Goal: Task Accomplishment & Management: Complete application form

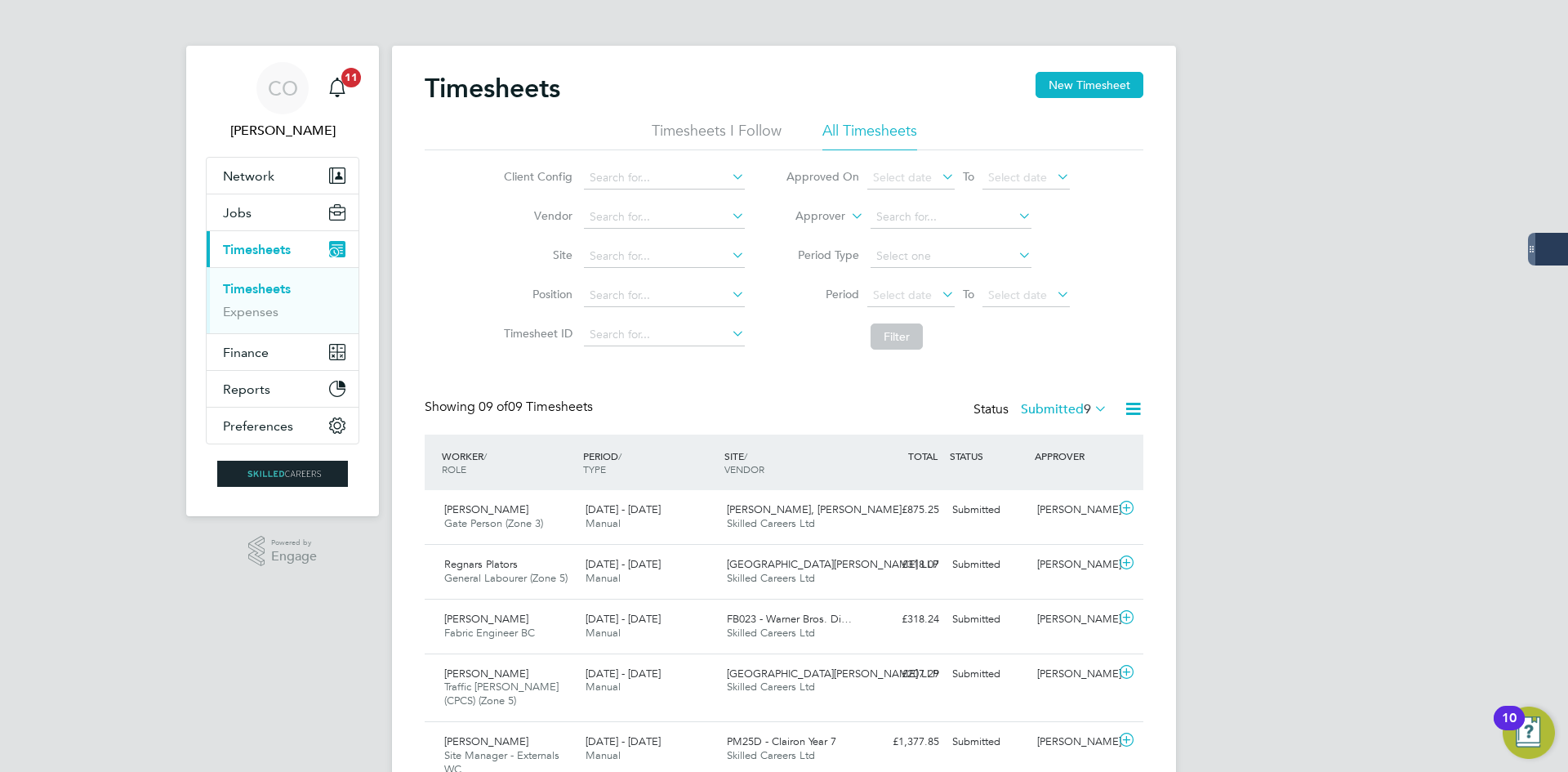
drag, startPoint x: 1069, startPoint y: 88, endPoint x: 981, endPoint y: 100, distance: 88.8
click at [1069, 90] on button "New Timesheet" at bounding box center [1089, 85] width 108 height 26
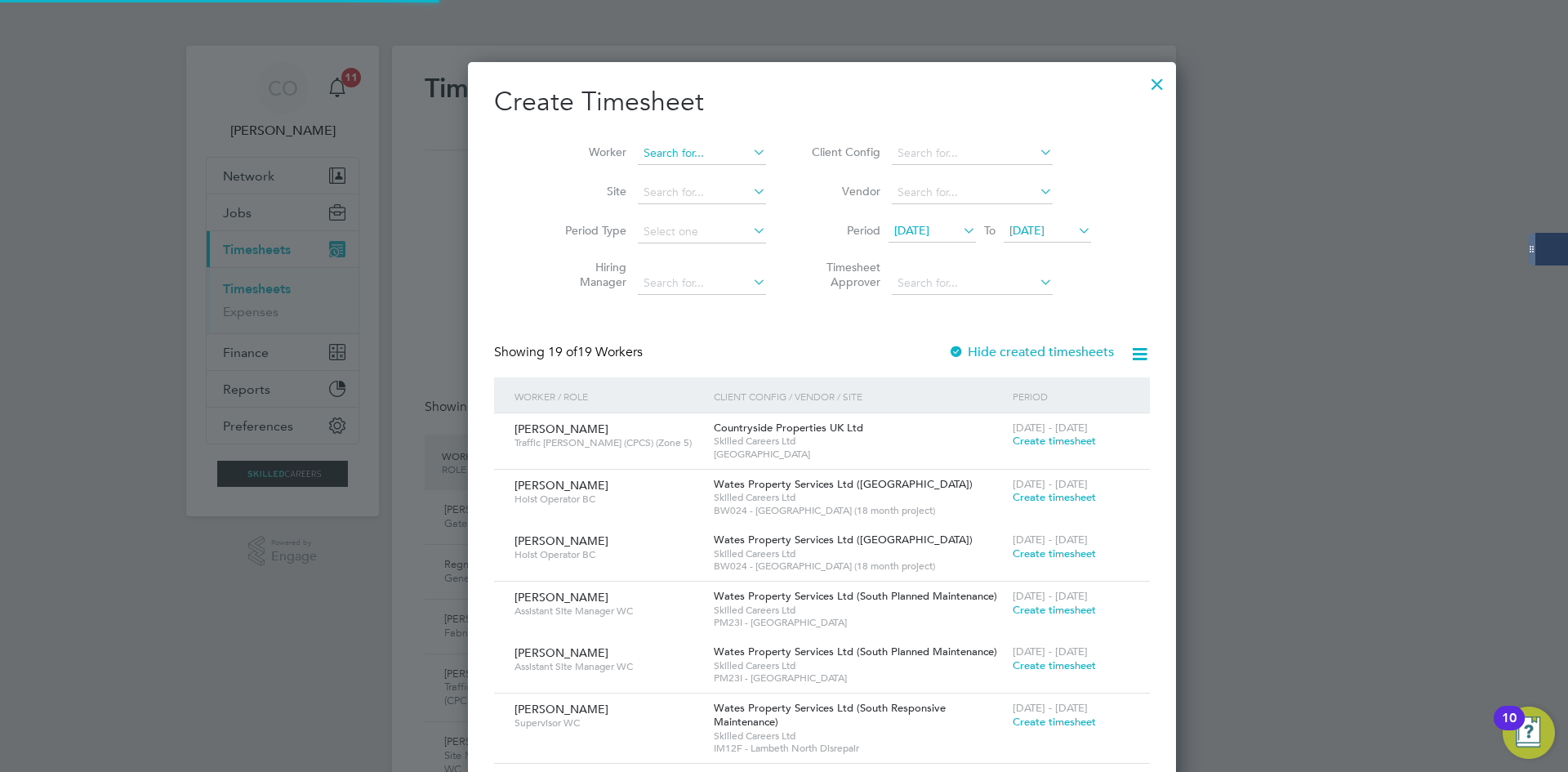
click at [657, 158] on input at bounding box center [702, 153] width 129 height 23
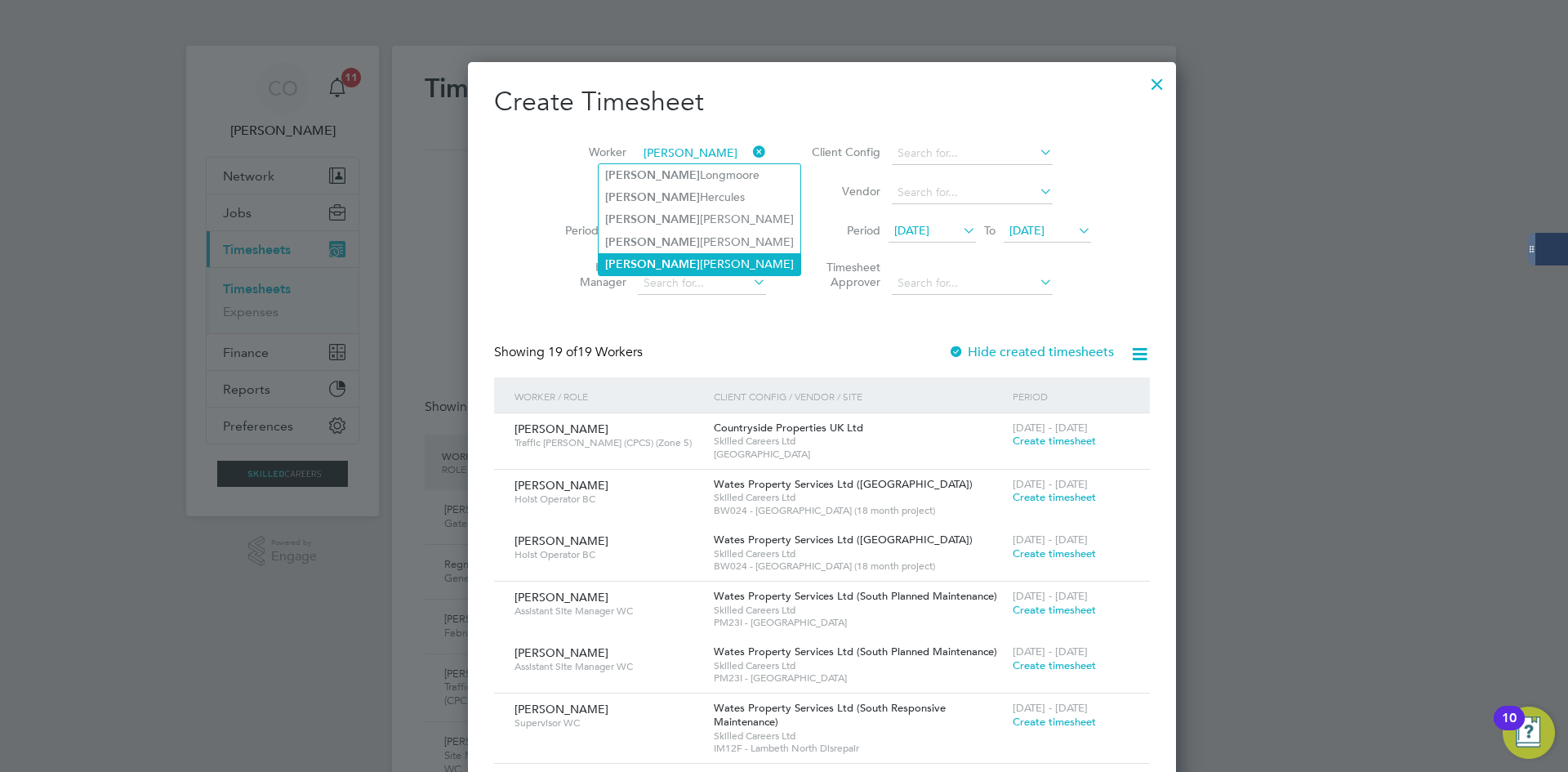
click at [678, 263] on li "[PERSON_NAME]" at bounding box center [699, 263] width 202 height 22
type input "[PERSON_NAME]"
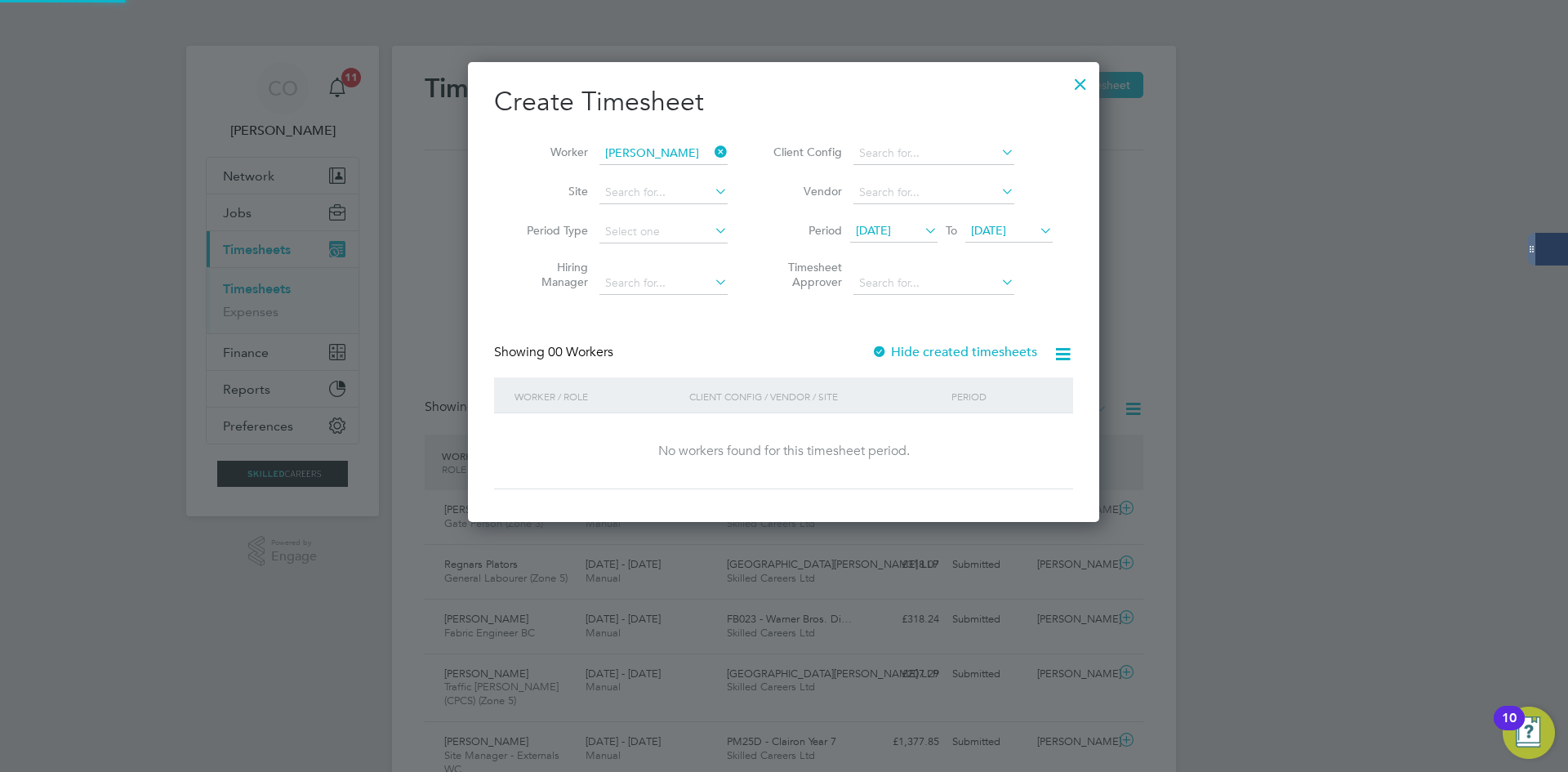
click at [975, 354] on label "Hide created timesheets" at bounding box center [954, 352] width 165 height 17
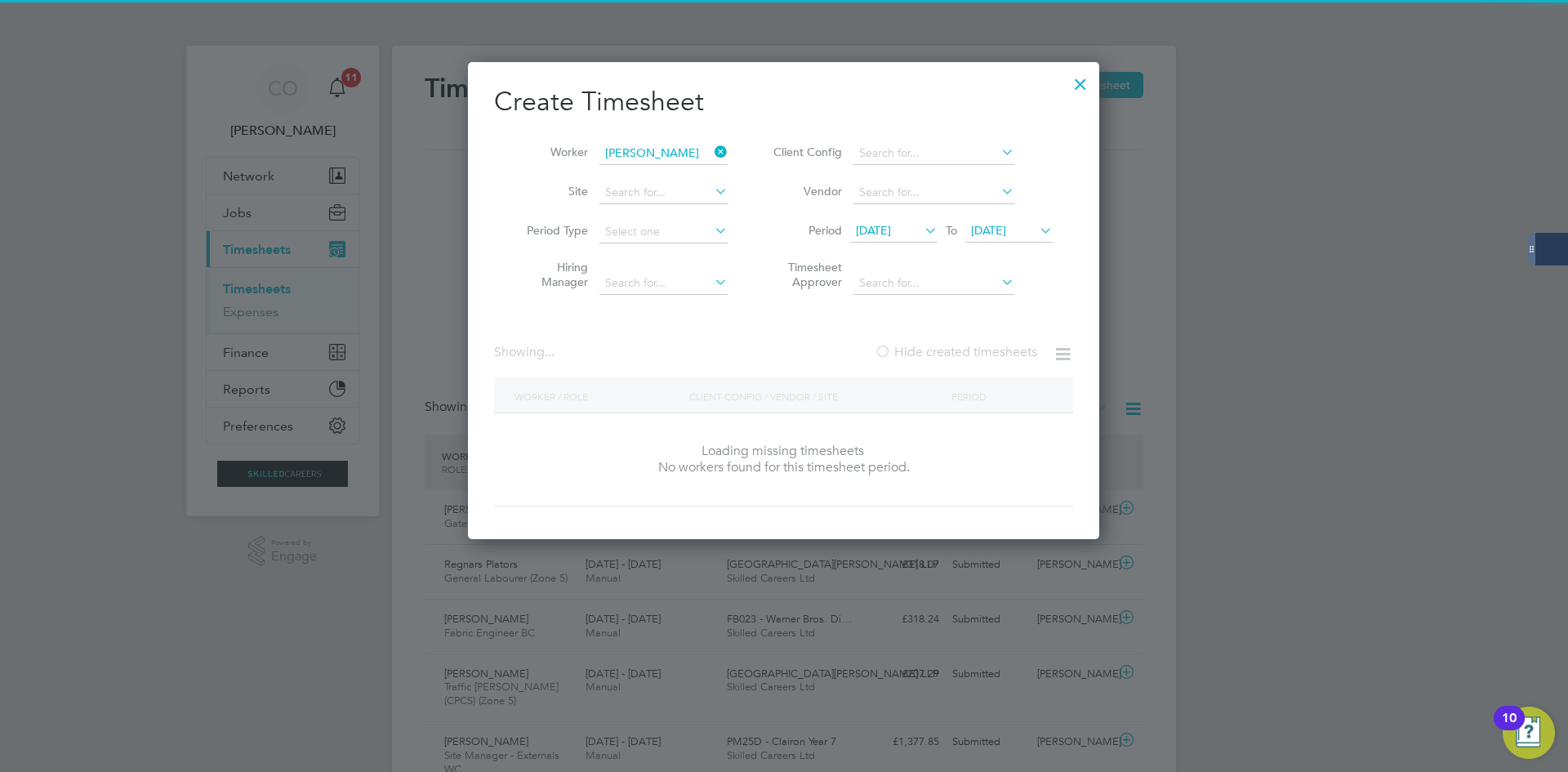
click at [975, 354] on label "Hide created timesheets" at bounding box center [956, 352] width 163 height 17
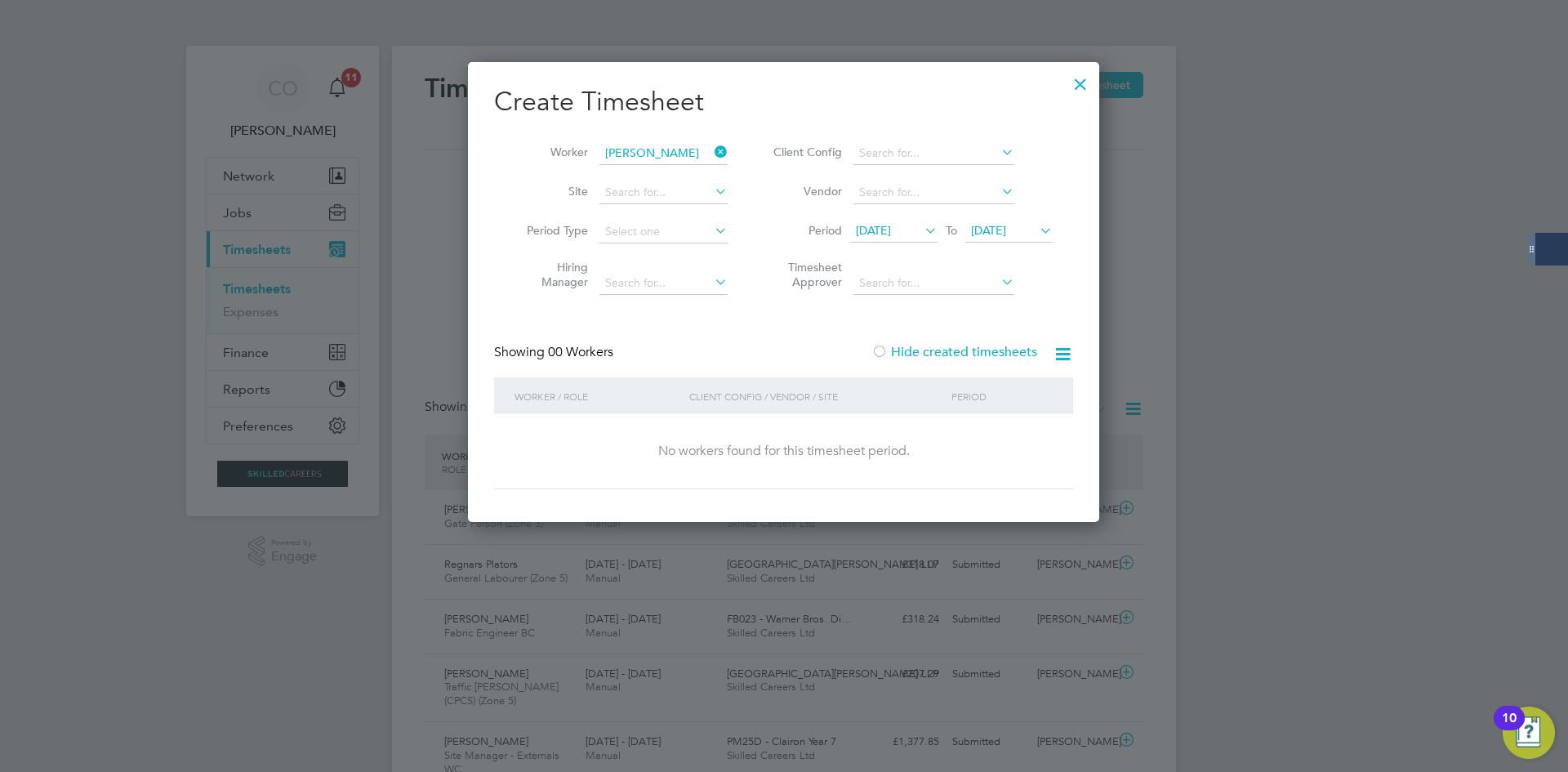
click at [980, 361] on div "Showing 00 Workers Hide created timesheets" at bounding box center [784, 361] width 579 height 33
click at [981, 354] on label "Hide created timesheets" at bounding box center [954, 352] width 165 height 17
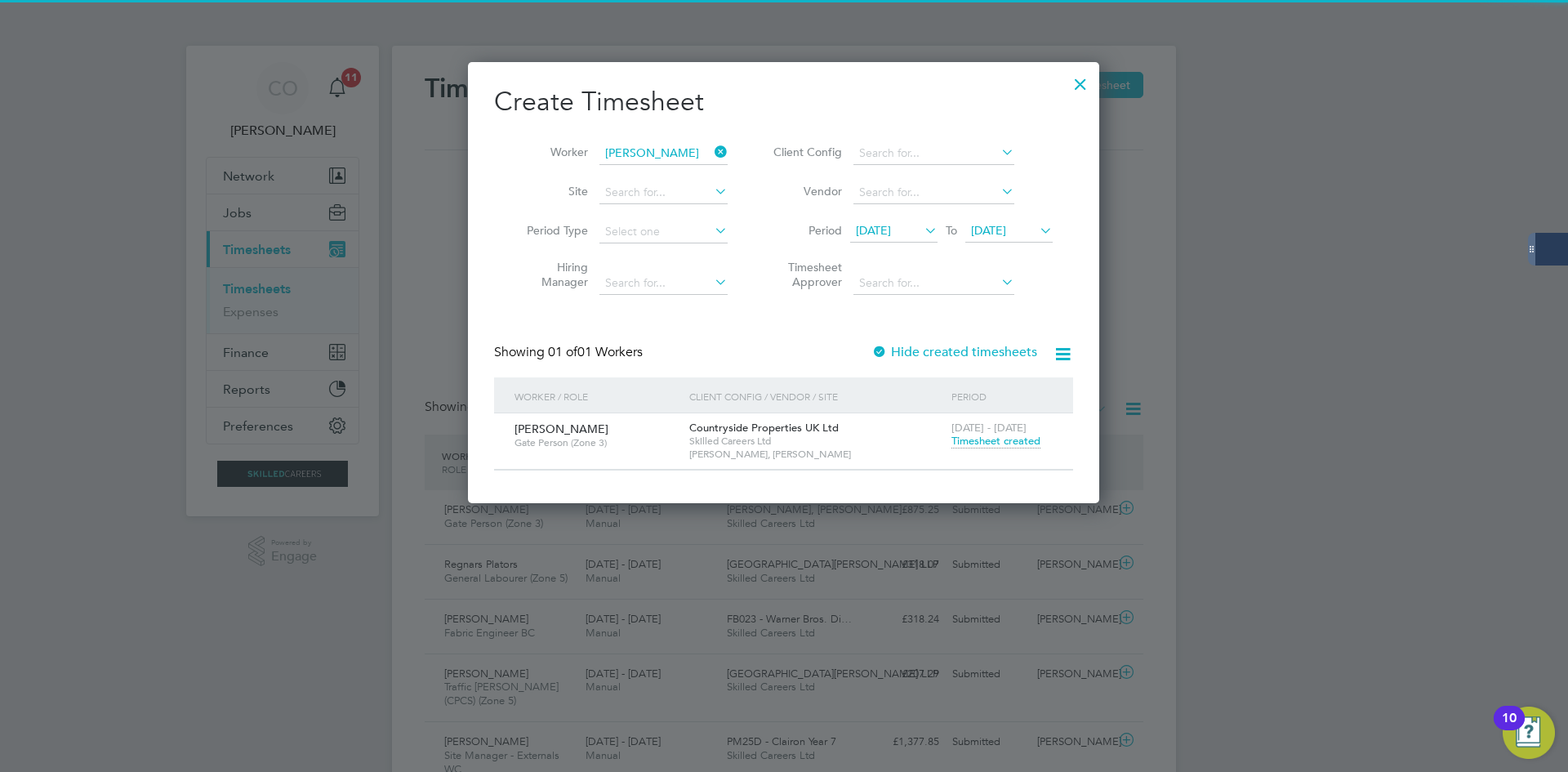
click at [993, 429] on span "[DATE] - [DATE]" at bounding box center [989, 428] width 75 height 14
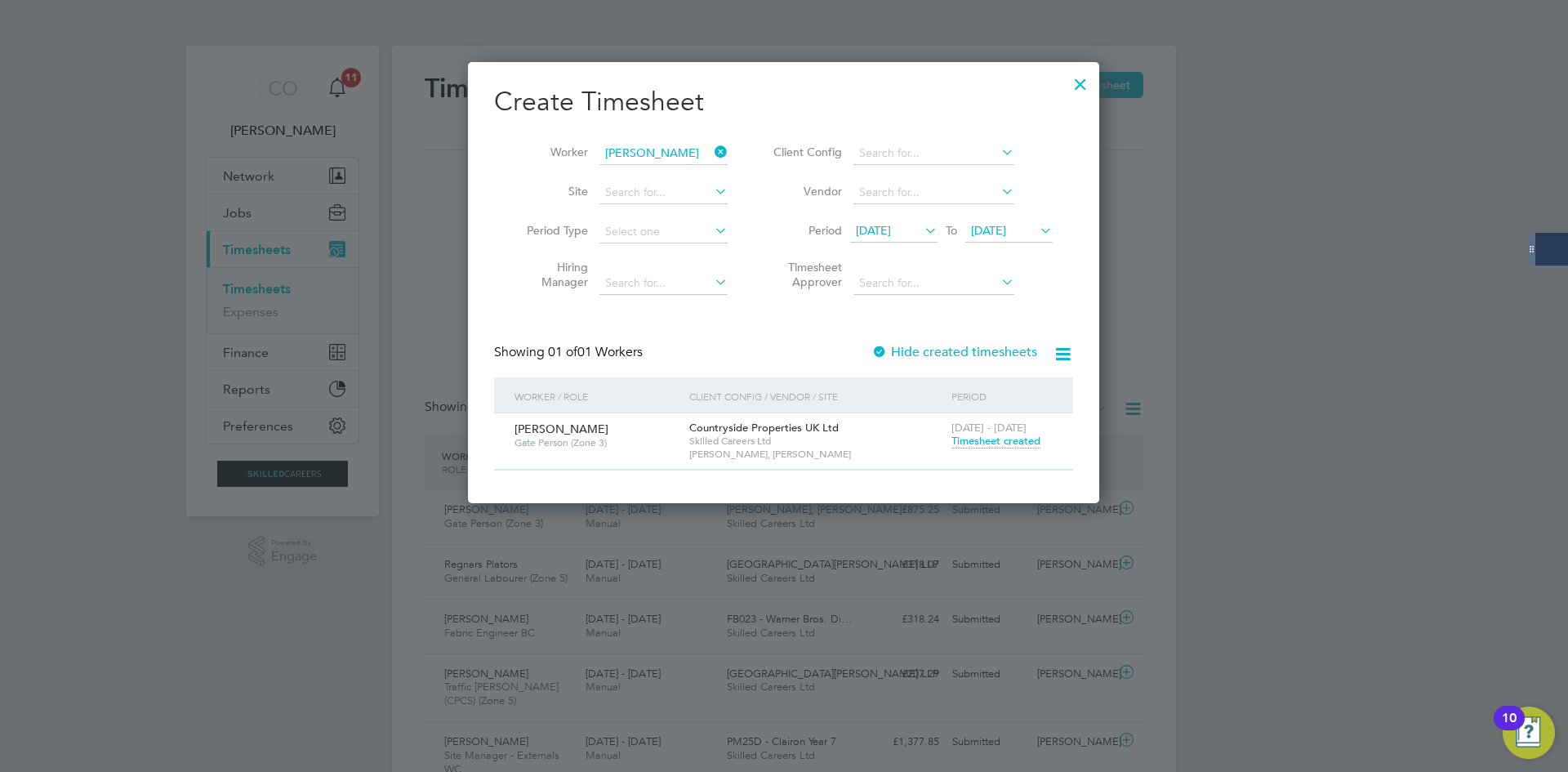
click at [998, 441] on span "Timesheet created" at bounding box center [996, 441] width 89 height 15
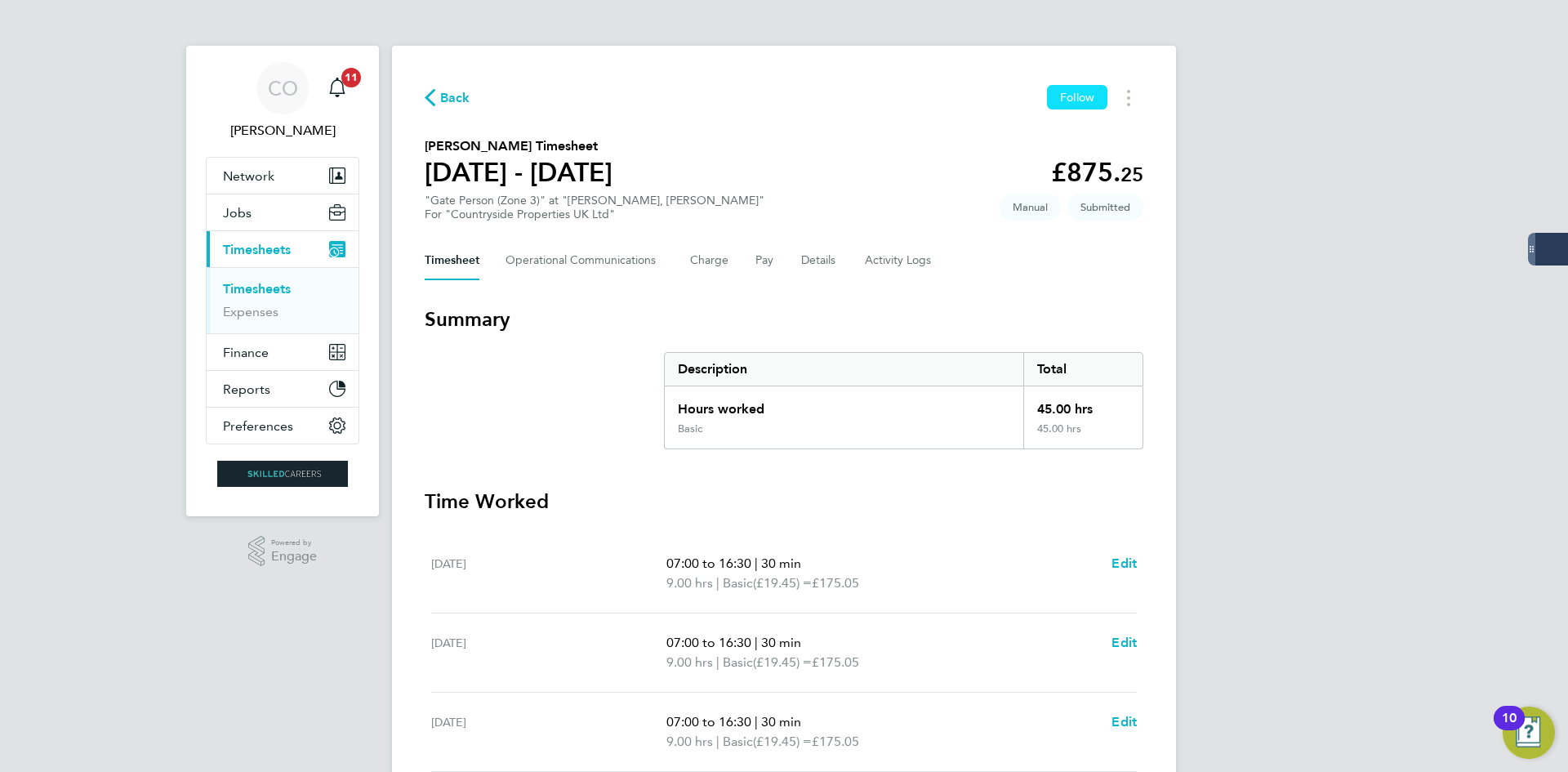
drag, startPoint x: 1086, startPoint y: 91, endPoint x: 969, endPoint y: 81, distance: 117.4
click at [1085, 88] on button "Follow" at bounding box center [1077, 97] width 60 height 25
drag, startPoint x: 444, startPoint y: 104, endPoint x: 808, endPoint y: 17, distance: 374.3
click at [453, 103] on span "Back" at bounding box center [455, 98] width 31 height 19
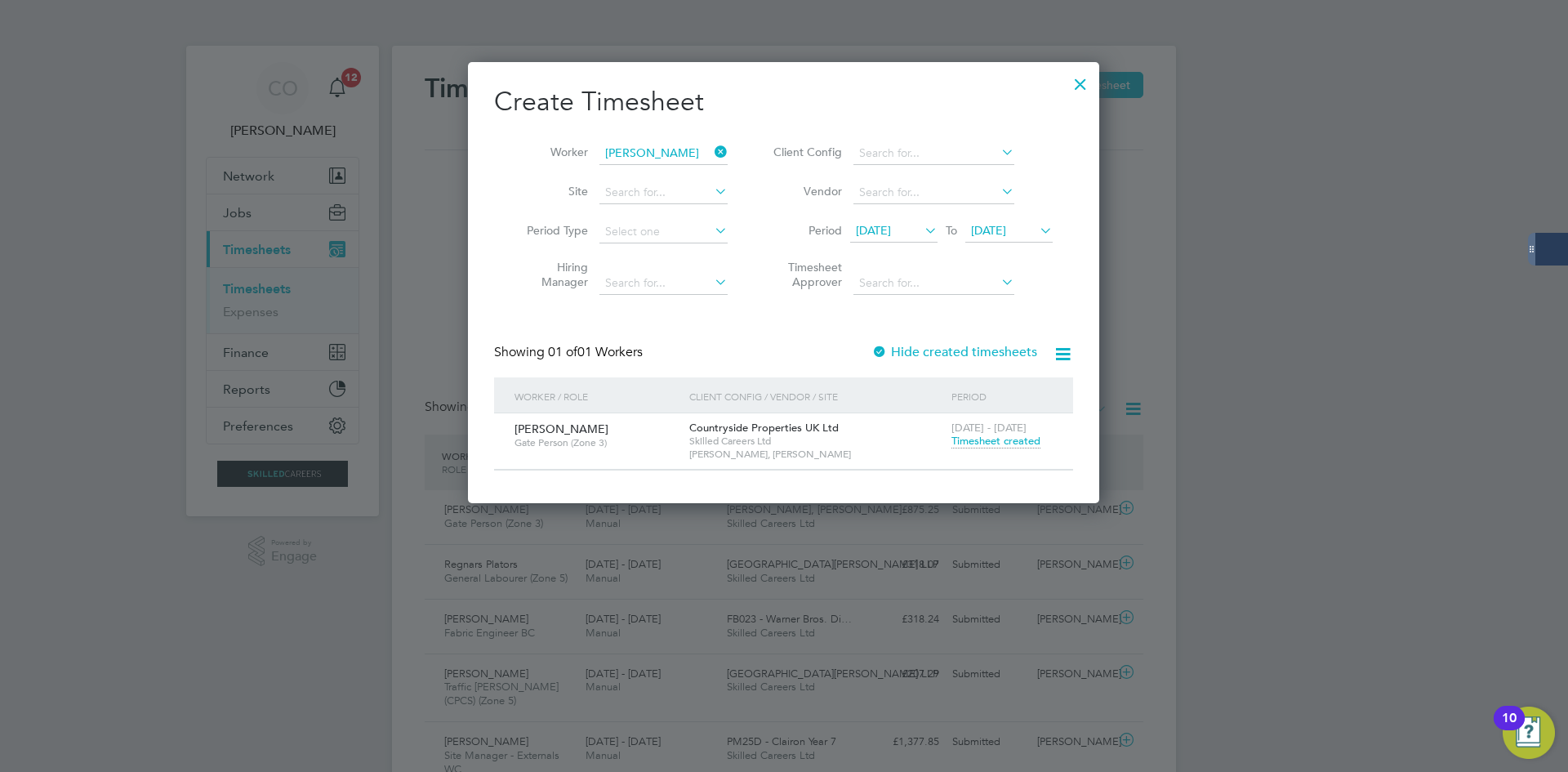
scroll to position [42, 142]
